Goal: Transaction & Acquisition: Purchase product/service

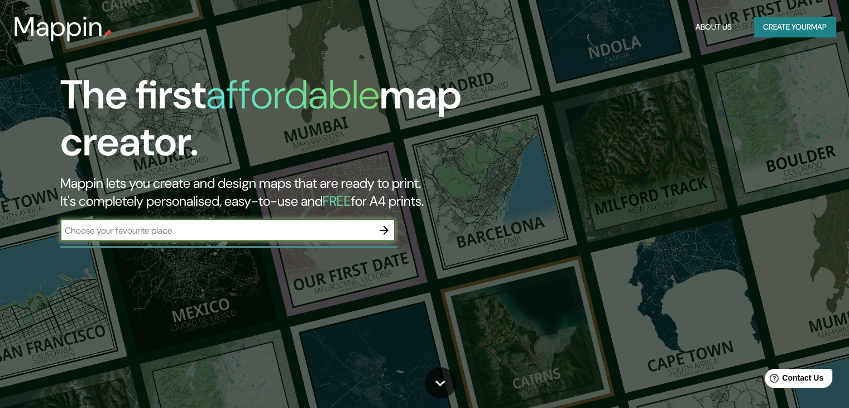
drag, startPoint x: 0, startPoint y: 0, endPoint x: 235, endPoint y: 224, distance: 324.3
click at [235, 224] on input "text" at bounding box center [216, 230] width 313 height 13
type input "[PERSON_NAME] [GEOGRAPHIC_DATA]"
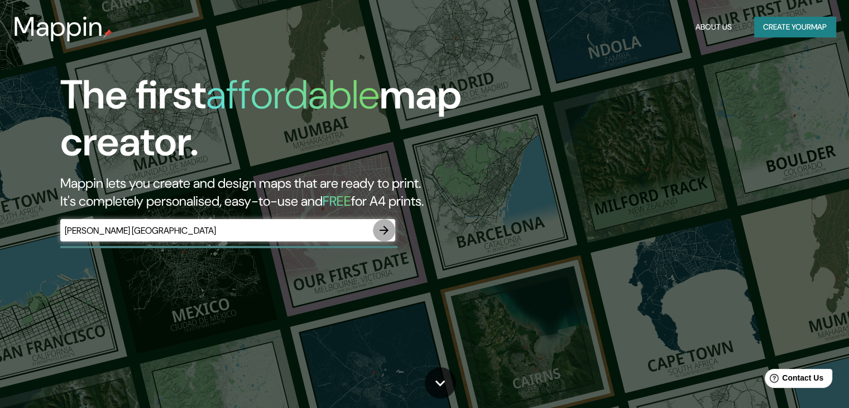
click at [381, 223] on icon "button" at bounding box center [383, 229] width 13 height 13
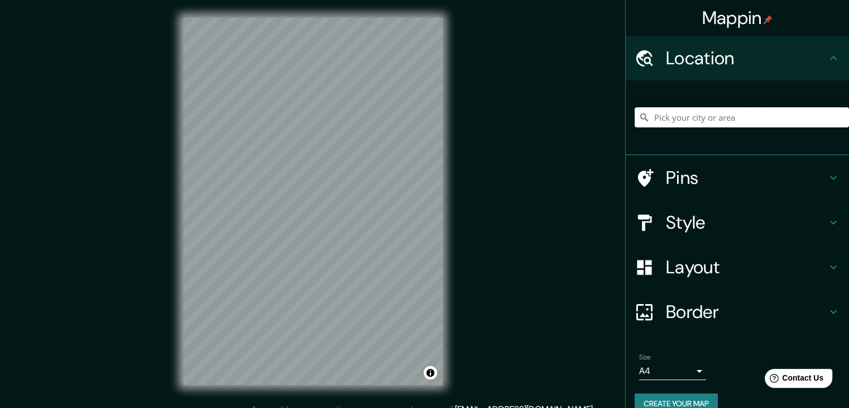
click at [646, 122] on input "Pick your city or area" at bounding box center [742, 117] width 214 height 20
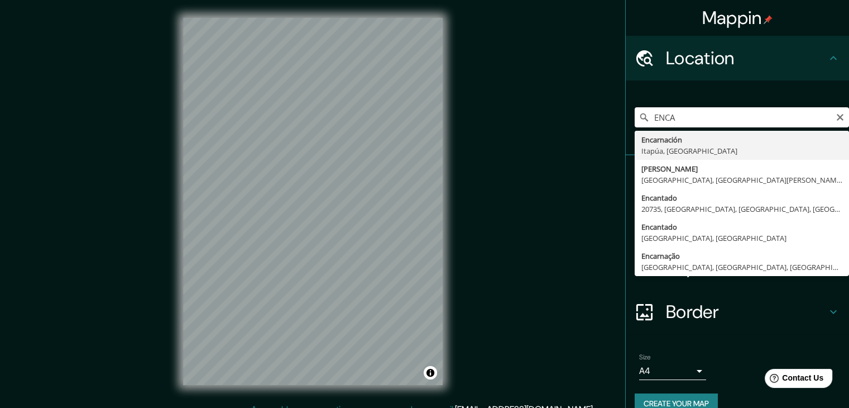
type input "[PERSON_NAME], [GEOGRAPHIC_DATA], [GEOGRAPHIC_DATA]"
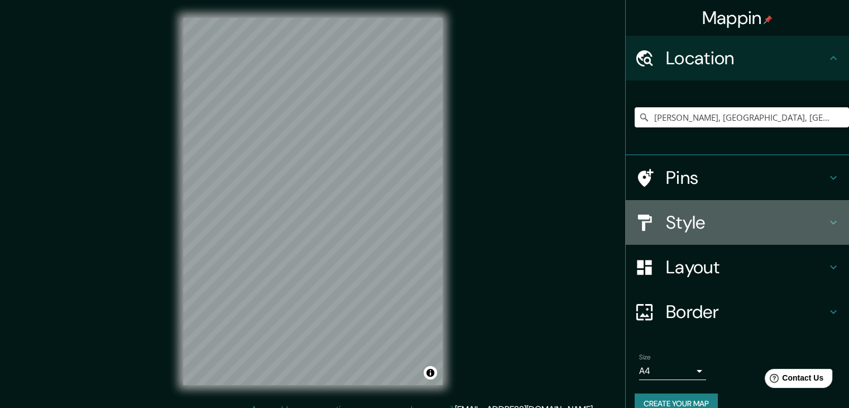
click at [676, 226] on h4 "Style" at bounding box center [746, 222] width 161 height 22
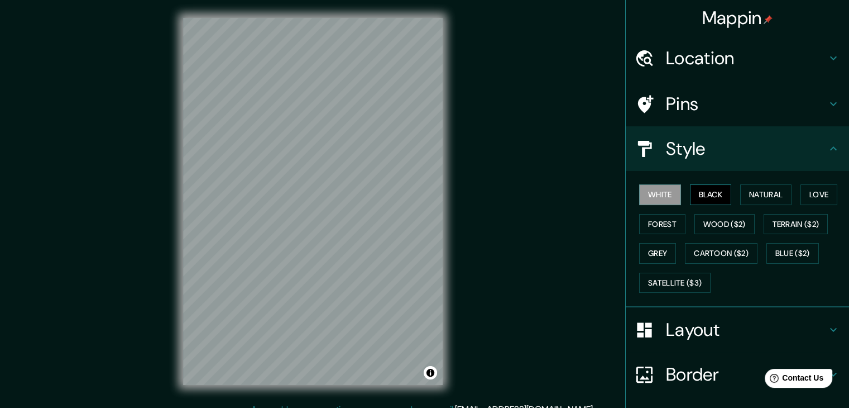
click at [707, 195] on button "Black" at bounding box center [711, 194] width 42 height 21
click at [778, 190] on button "Natural" at bounding box center [765, 194] width 51 height 21
